Goal: Complete application form

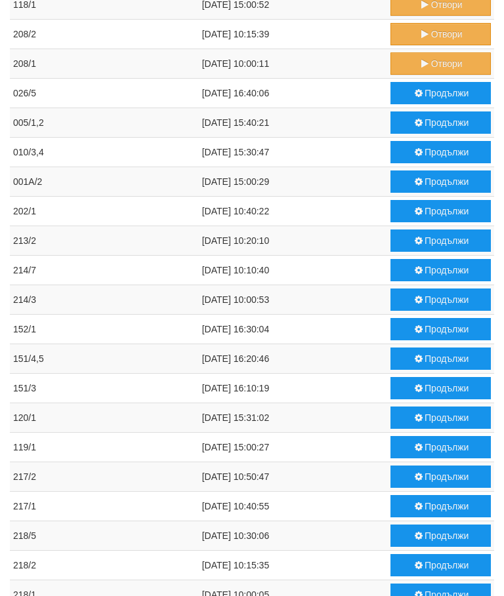
scroll to position [571, 0]
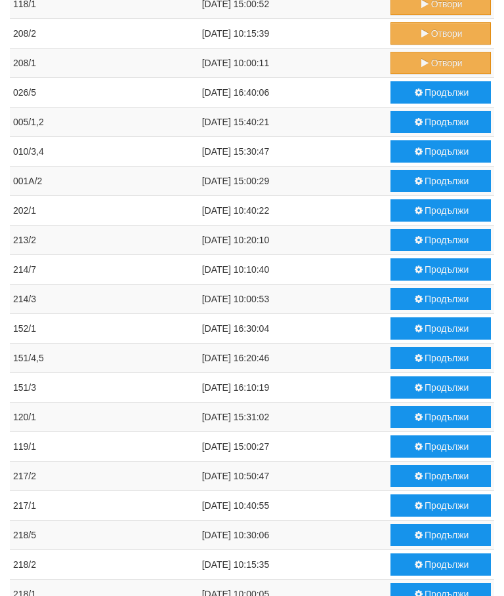
click at [429, 57] on button "Отвори" at bounding box center [440, 63] width 100 height 22
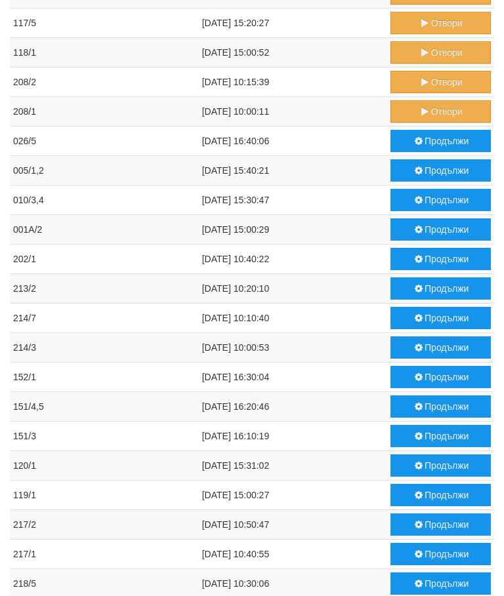
scroll to position [524, 0]
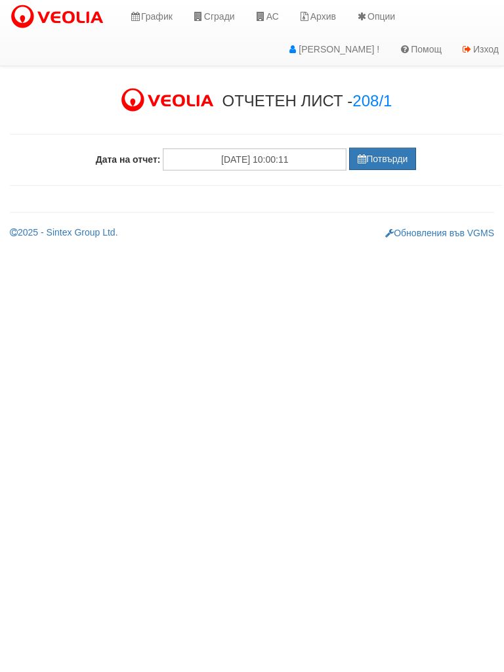
click at [388, 152] on button "Потвърди" at bounding box center [382, 159] width 67 height 22
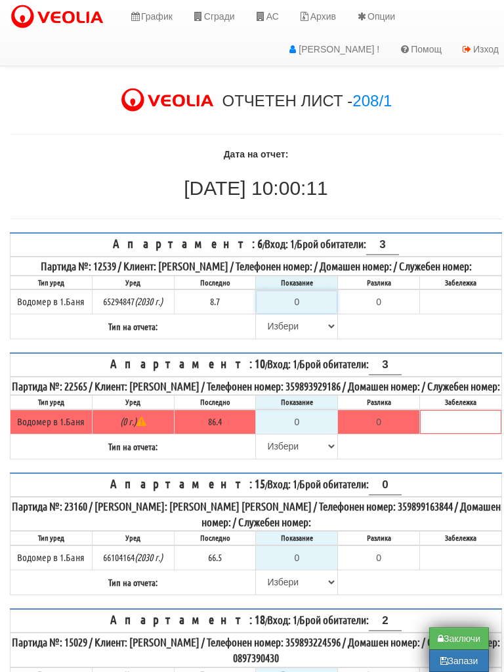
click at [312, 312] on input "0" at bounding box center [297, 302] width 80 height 22
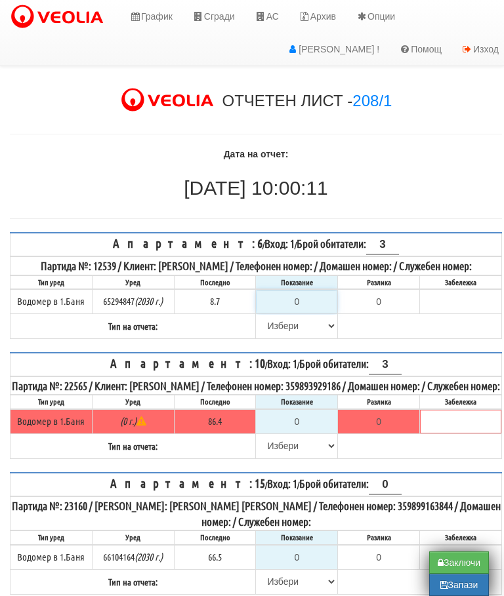
type input "8"
type input "-0.700"
type input "8.7"
type input "0.0"
type input "8.7"
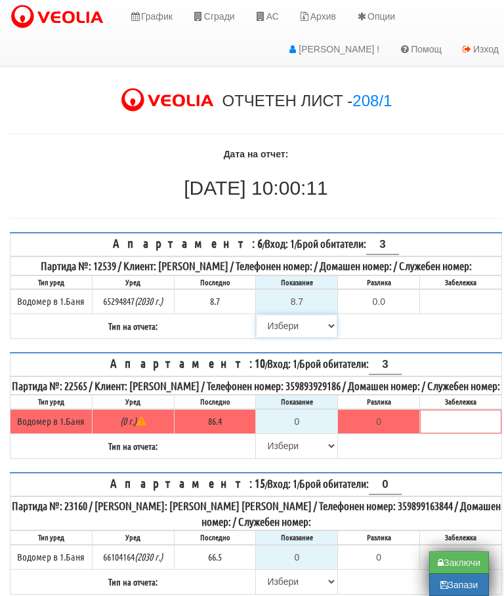
click at [274, 336] on select "Избери Визуален Телефон Бележка Неосигурен достъп Самоотчет Служебно Дистанцион…" at bounding box center [297, 326] width 80 height 22
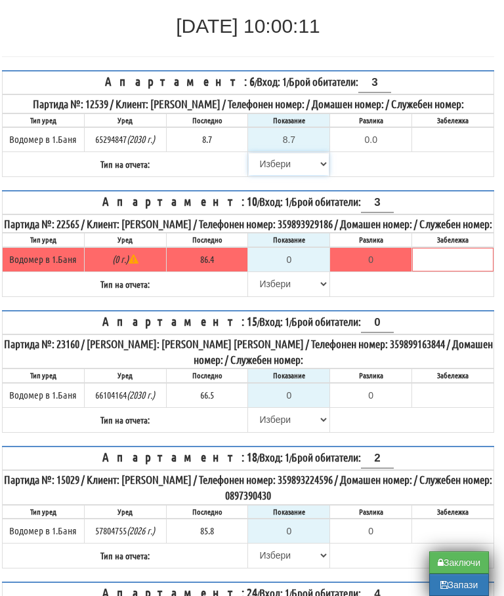
select select "8ac75930-9bfd-e511-80be-8d5a1dced85a"
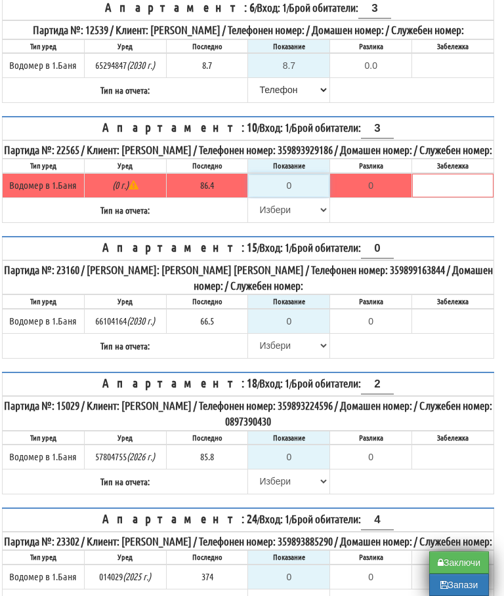
click at [304, 197] on input "0" at bounding box center [289, 186] width 80 height 22
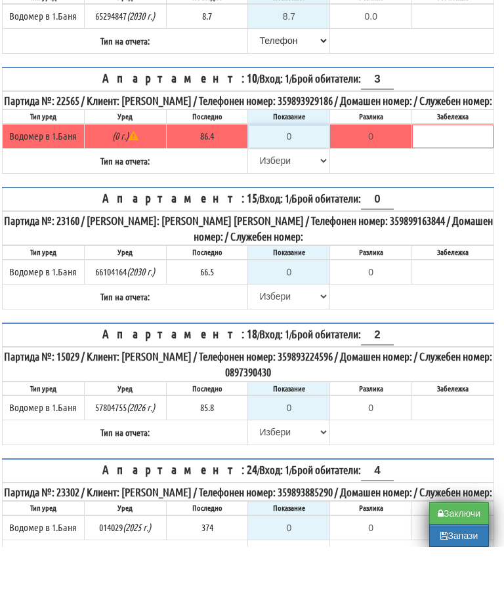
type input "8"
type input "-78.400"
type input "86"
type input "-0.400"
type input "86.4"
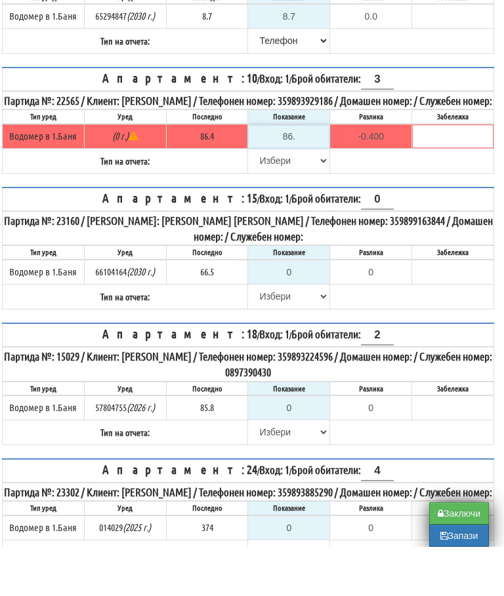
type input "0.0"
type input "86.4"
click at [266, 199] on select "Избери Визуален Телефон Бележка Неосигурен достъп Самоотчет Служебно Дистанцион…" at bounding box center [289, 210] width 80 height 22
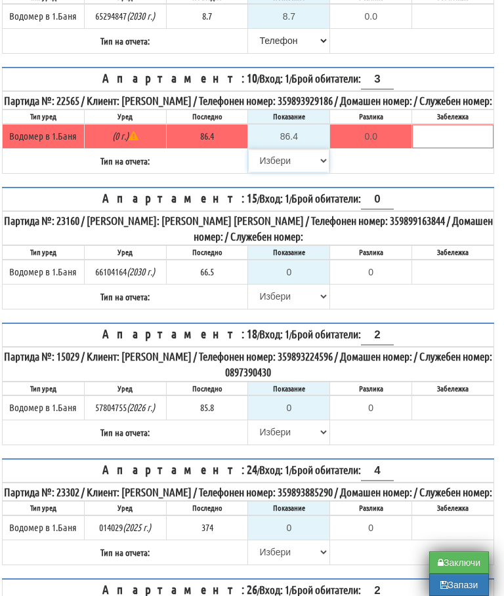
select select "8bc75930-9bfd-e511-80be-8d5a1dced85a"
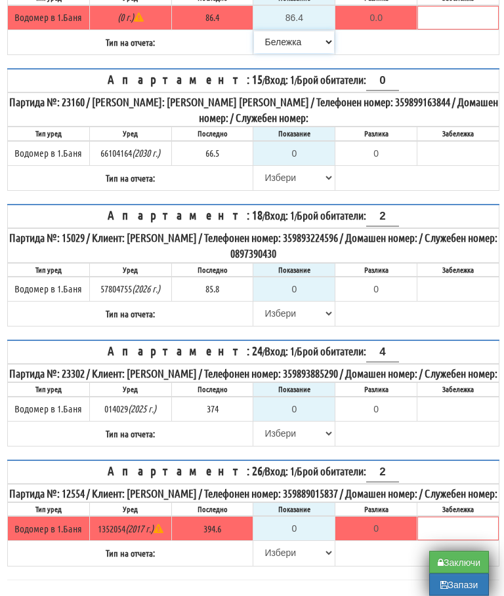
scroll to position [404, 2]
click at [310, 541] on input "0" at bounding box center [295, 529] width 80 height 22
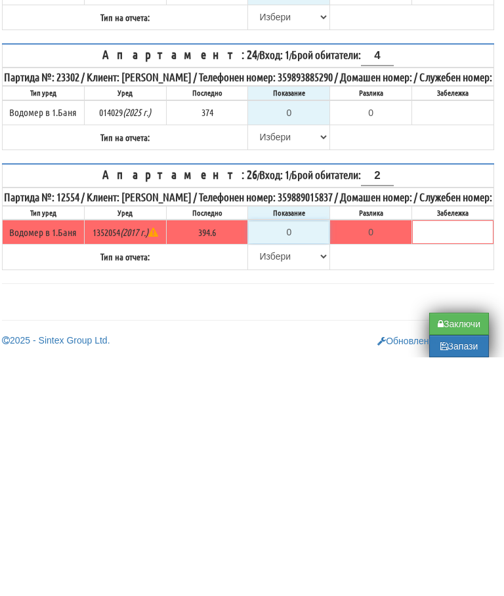
type input "3"
type input "-391.600"
type input "39"
type input "-355.600"
type input "396"
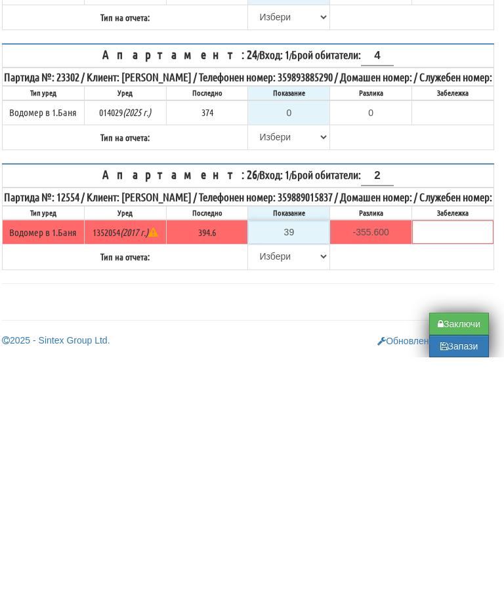
type input "1.400"
type input "396.4"
type input "1.8"
type input "396.4"
click at [262, 484] on select "Избери Визуален Телефон Бележка Неосигурен достъп Самоотчет Служебно Дистанцион…" at bounding box center [289, 495] width 80 height 22
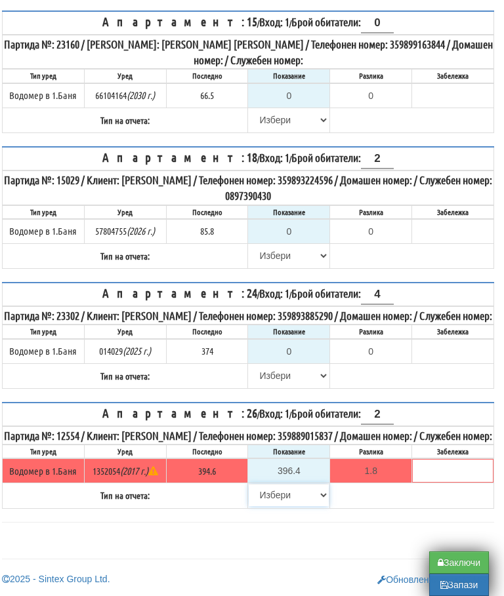
select select "89c75930-9bfd-e511-80be-8d5a1dced85a"
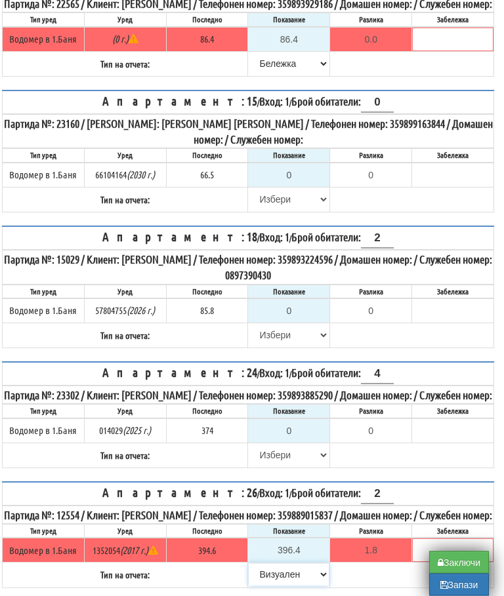
scroll to position [383, 8]
click at [300, 442] on input "0" at bounding box center [289, 431] width 80 height 22
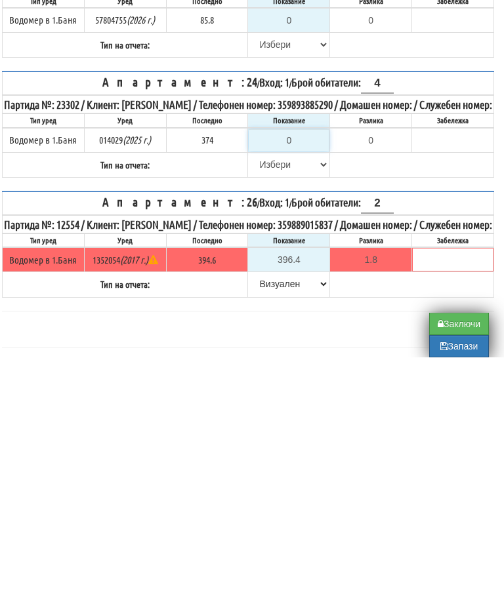
type input "3"
type input "-371.000"
type input "38"
type input "-336.000"
type input "383"
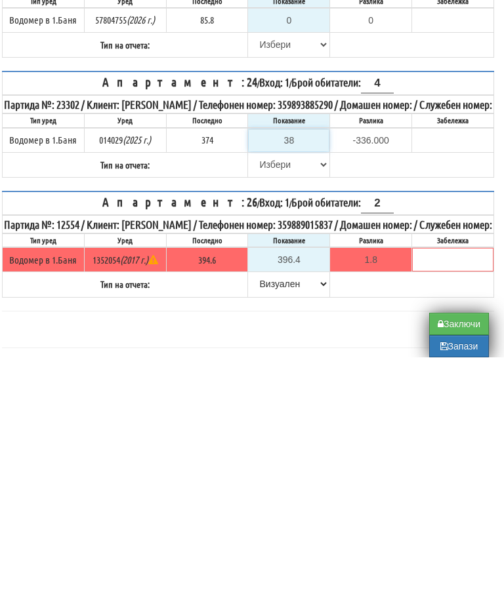
type input "9.000"
type input "383"
click at [265, 392] on select "Избери Визуален Телефон Бележка Неосигурен достъп Самоотчет Служебно Дистанцион…" at bounding box center [289, 403] width 80 height 22
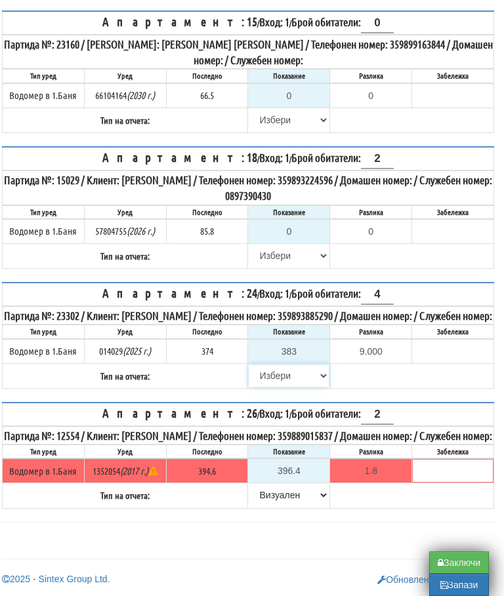
select select "8ac75930-9bfd-e511-80be-8d5a1dced85a"
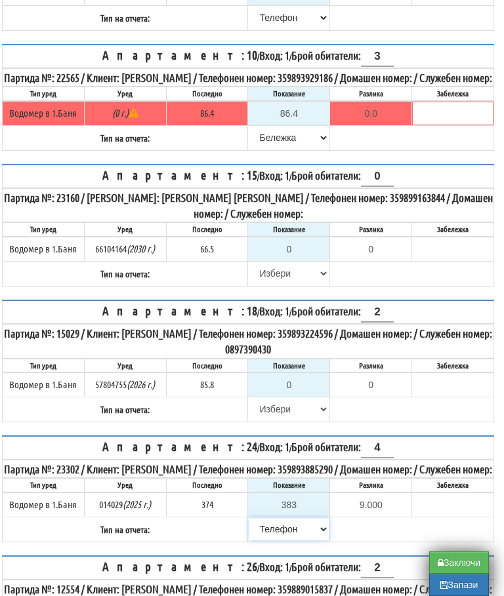
scroll to position [327, 8]
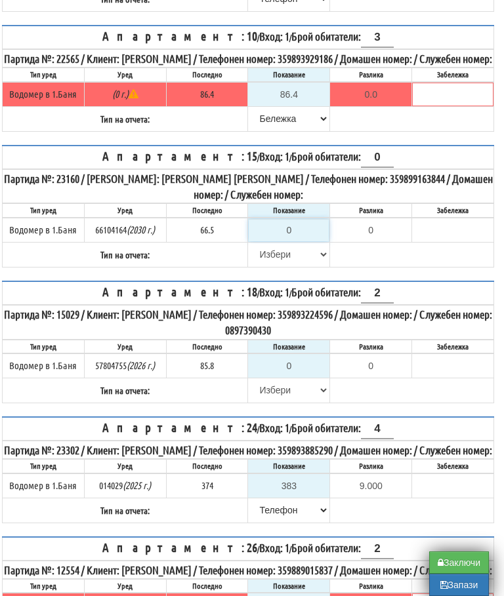
click at [292, 241] on input "0" at bounding box center [289, 230] width 80 height 22
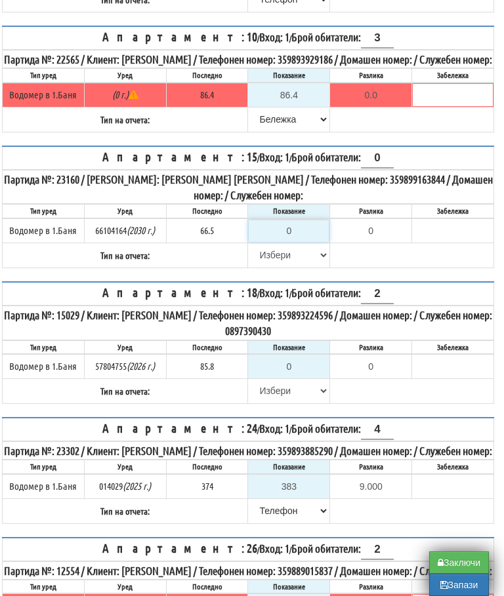
type input "6"
type input "-60.500"
type input "66"
type input "-0.500"
type input "66.5"
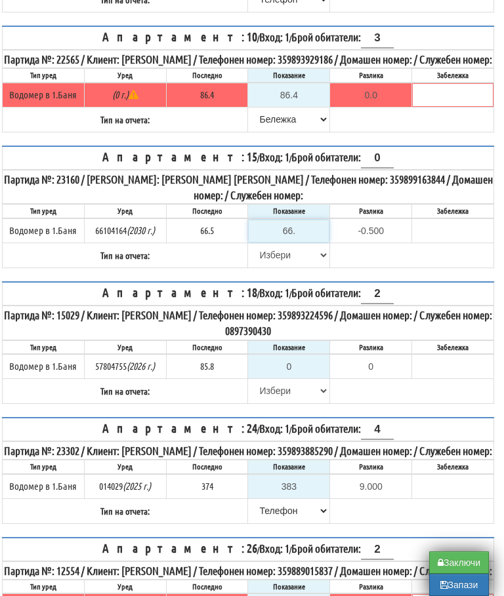
type input "0.0"
type input "66.5"
click at [255, 266] on select "Избери Визуален Телефон Бележка Неосигурен достъп Самоотчет Служебно Дистанцион…" at bounding box center [289, 255] width 80 height 22
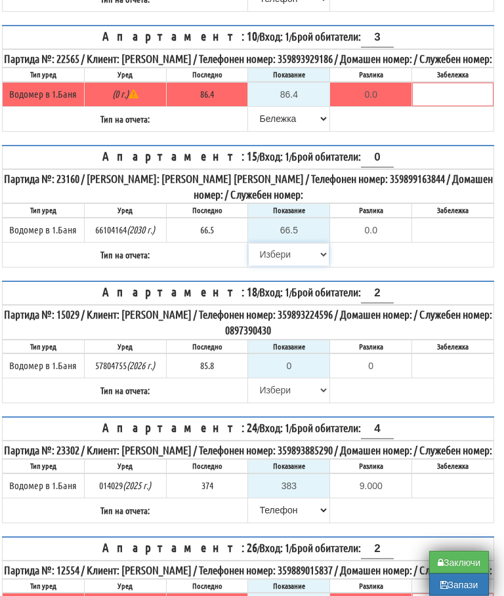
select select "89c75930-9bfd-e511-80be-8d5a1dced85a"
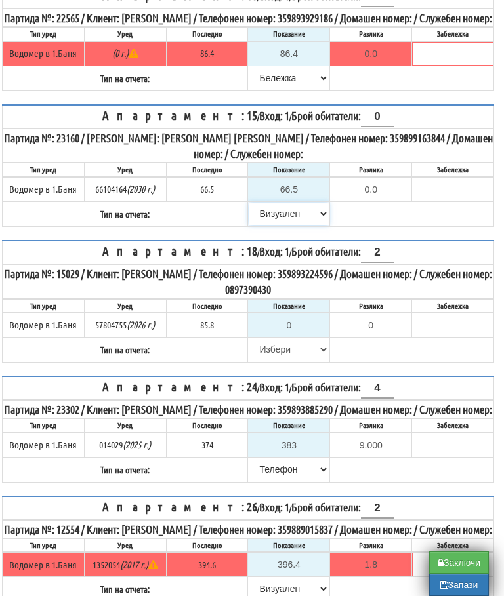
scroll to position [370, 8]
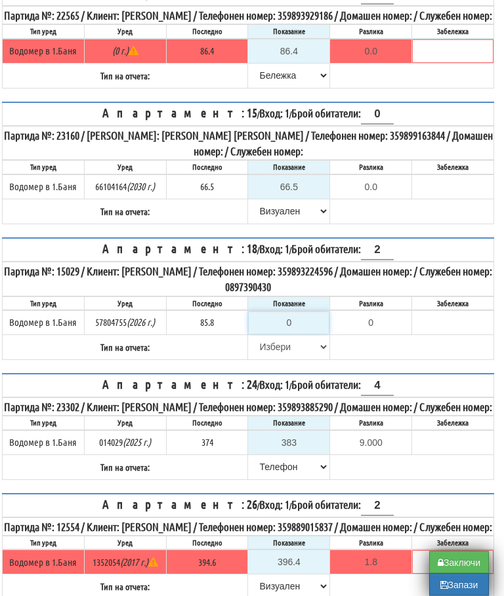
click at [305, 335] on input "0" at bounding box center [289, 323] width 80 height 22
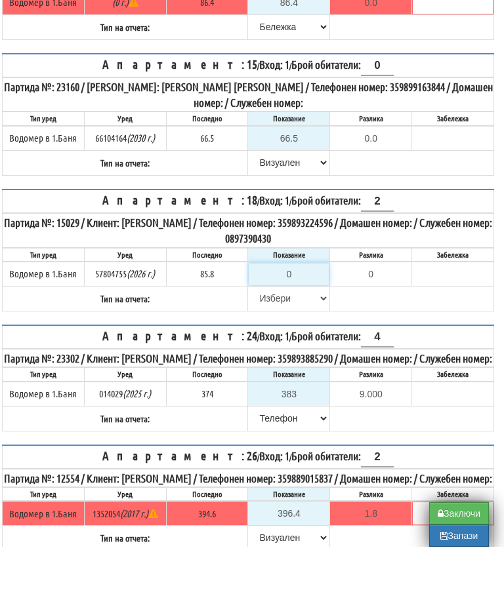
type input "8"
type input "-77.800"
type input "86"
type input "0.200"
type input "86.9"
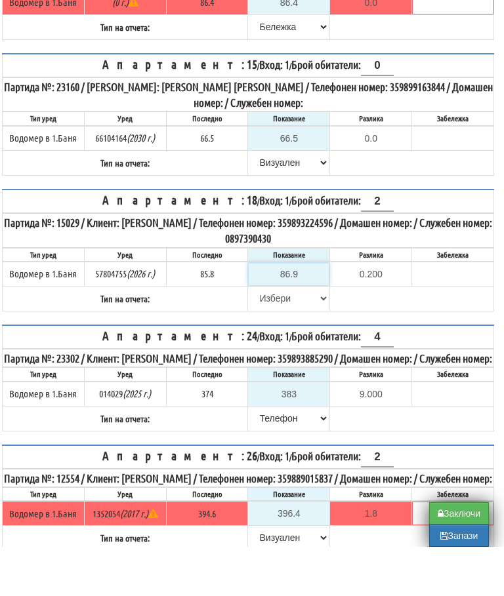
type input "1.1"
type input "86.9"
click at [262, 337] on select "Избери Визуален Телефон Бележка Неосигурен достъп Самоотчет Служебно Дистанцион…" at bounding box center [289, 348] width 80 height 22
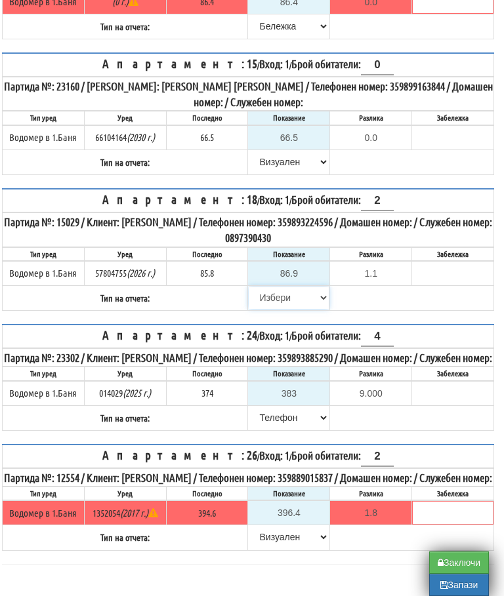
select select "89c75930-9bfd-e511-80be-8d5a1dced85a"
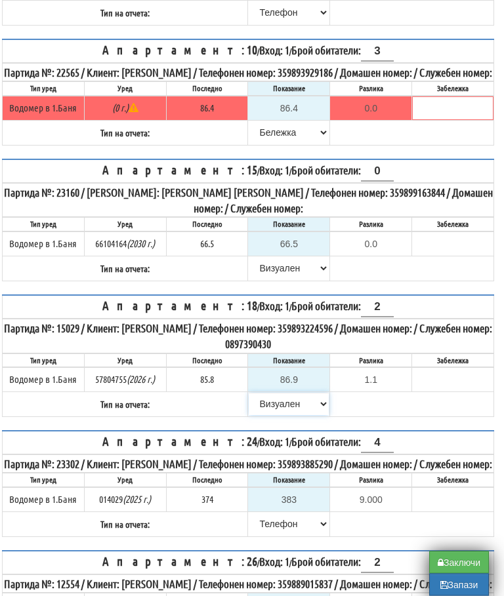
scroll to position [314, 8]
